Goal: Task Accomplishment & Management: Manage account settings

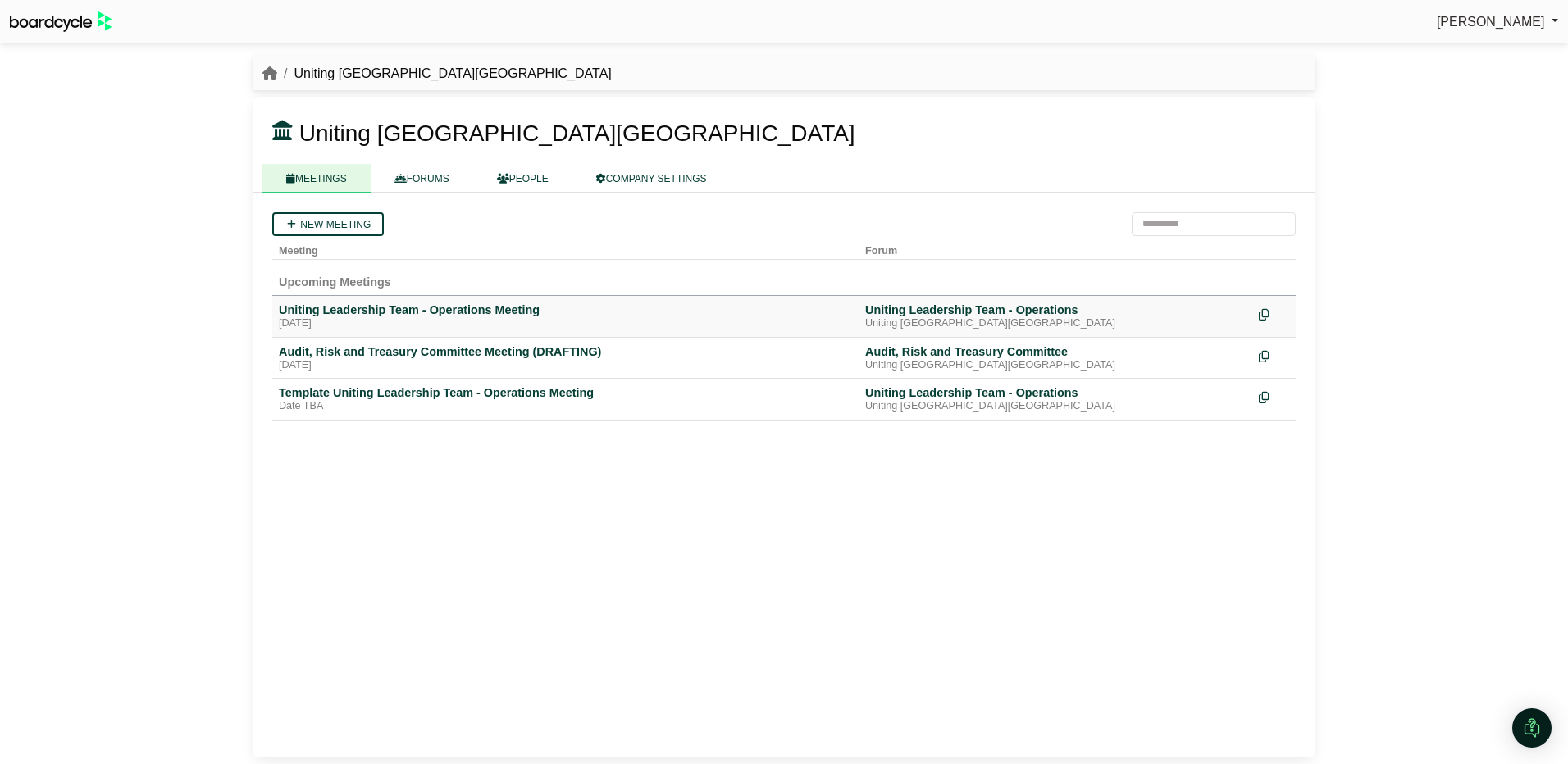
click at [452, 315] on div "Uniting Leadership Team - Operations Meeting" at bounding box center [565, 309] width 573 height 15
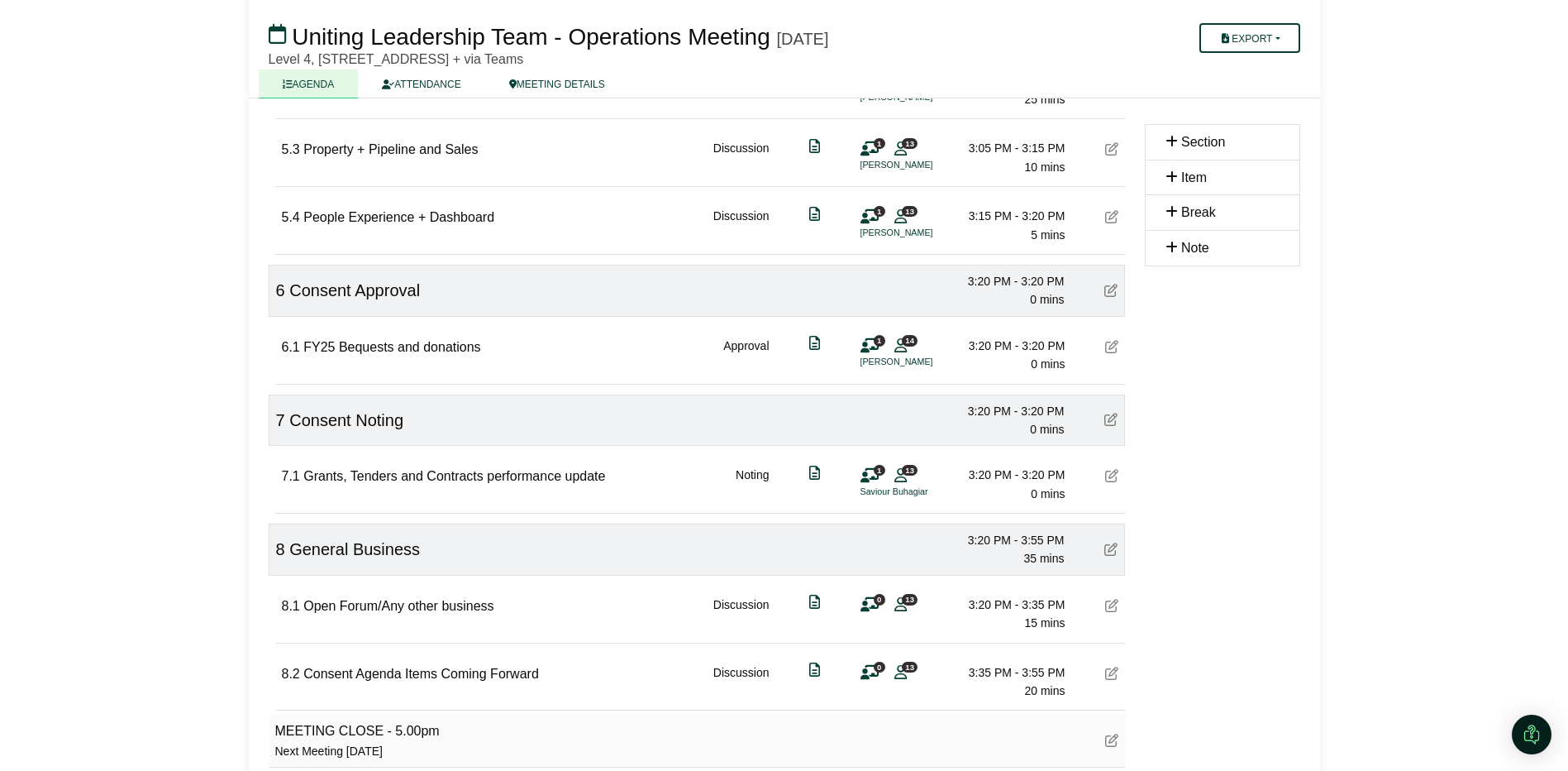
scroll to position [1570, 0]
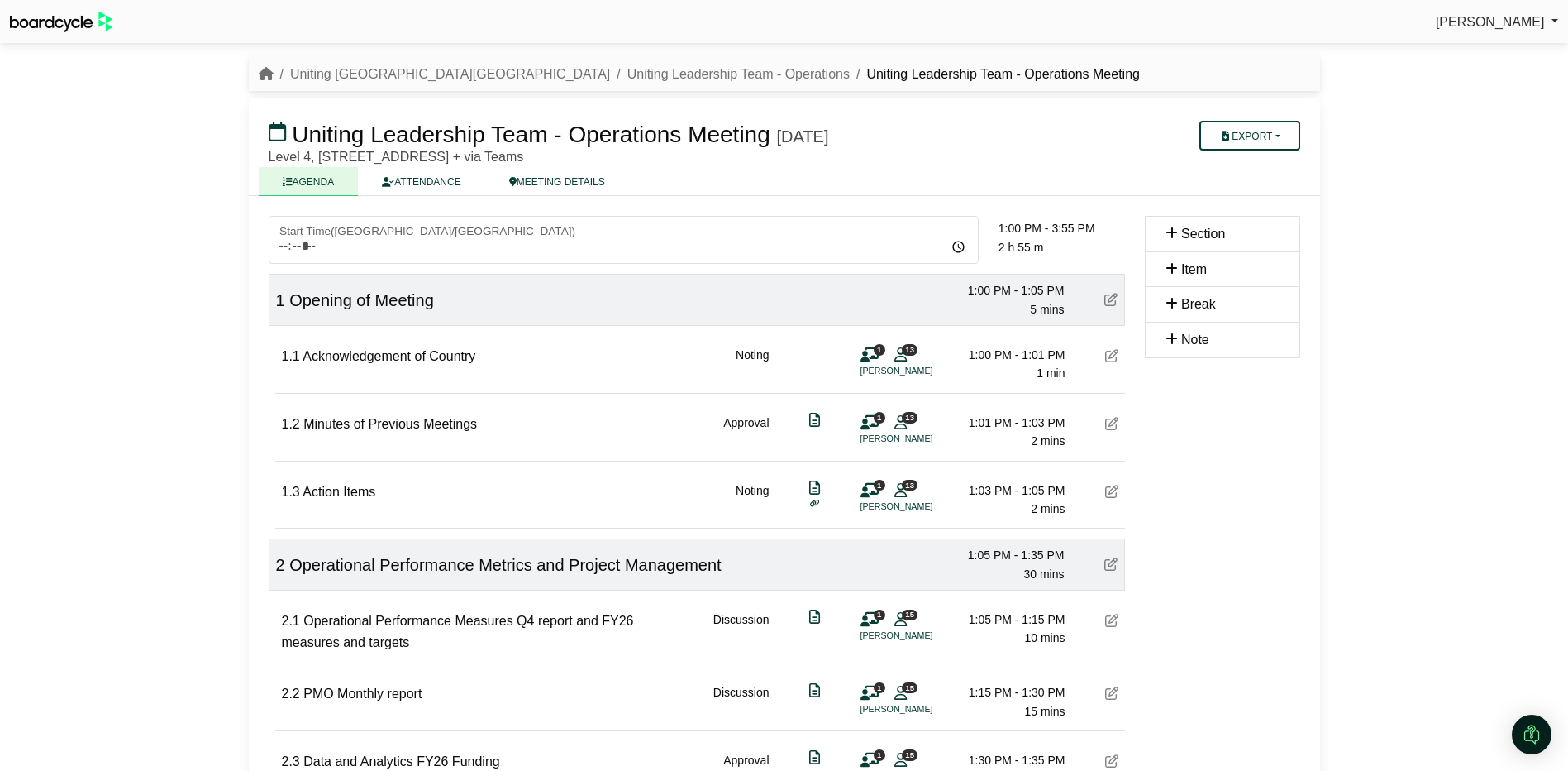
scroll to position [1570, 0]
